Goal: Find specific page/section: Find specific page/section

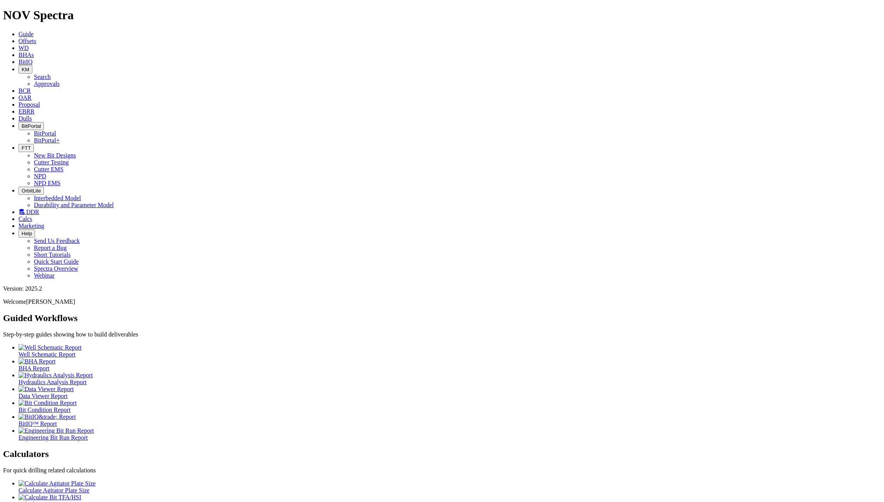
click at [34, 144] on button "FTT" at bounding box center [25, 148] width 15 height 8
click at [76, 152] on link "New Bit Designs" at bounding box center [55, 155] width 42 height 7
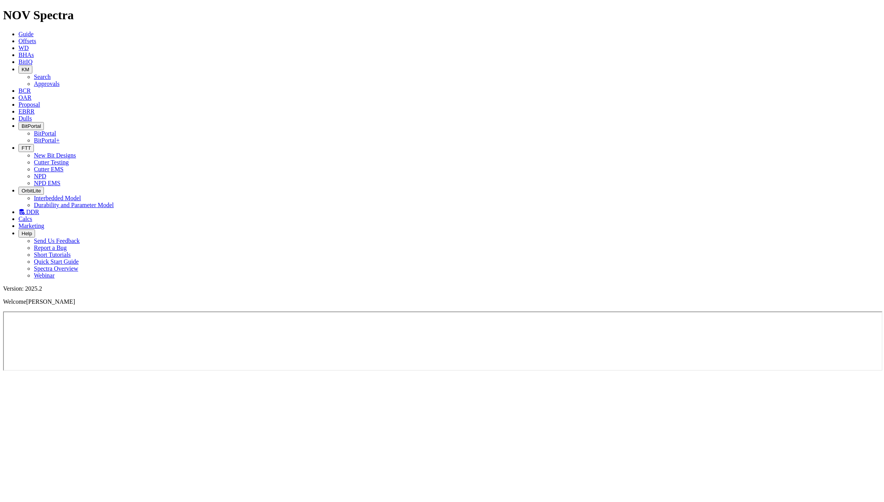
click at [34, 144] on button "FTT" at bounding box center [25, 148] width 15 height 8
click at [46, 173] on link "NPD" at bounding box center [40, 176] width 12 height 7
